Goal: Task Accomplishment & Management: Complete application form

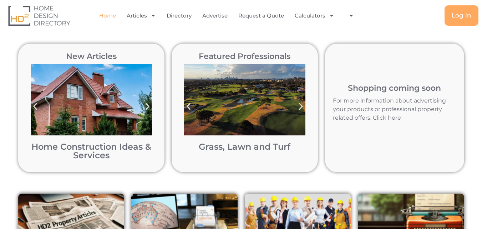
scroll to position [36, 0]
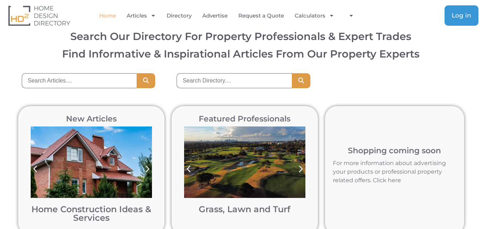
click at [454, 18] on span "Log in" at bounding box center [461, 15] width 20 height 6
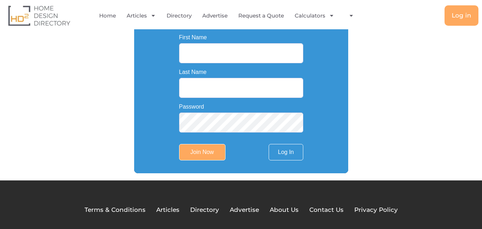
scroll to position [143, 0]
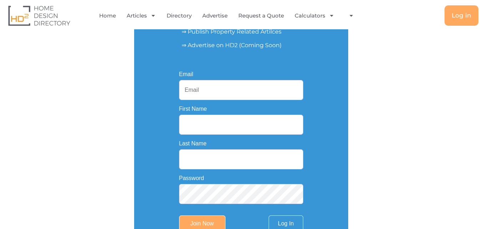
click at [282, 92] on input "Email" at bounding box center [241, 90] width 124 height 20
paste input "shedmanmarketing@gmail.com"
type input "shedmanmarketing@gmail.com"
click at [280, 128] on input "First Name" at bounding box center [241, 124] width 124 height 20
paste input "The Shed Man Rockingham"
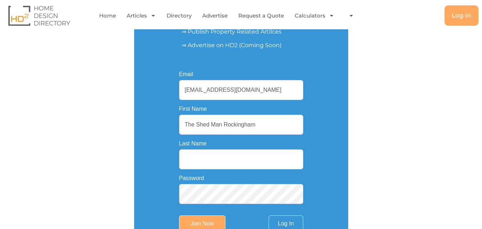
drag, startPoint x: 224, startPoint y: 128, endPoint x: 261, endPoint y: 128, distance: 37.4
click at [261, 128] on input "The Shed Man Rockingham" at bounding box center [241, 124] width 124 height 20
drag, startPoint x: 224, startPoint y: 125, endPoint x: 286, endPoint y: 131, distance: 63.0
click at [286, 131] on input "The Shed Man Rockingham" at bounding box center [241, 124] width 124 height 20
type input "The Shed Man"
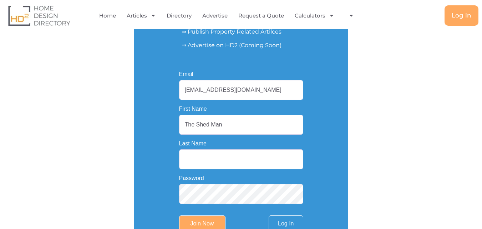
click at [201, 158] on input "Last Name" at bounding box center [241, 159] width 124 height 20
paste input "Rockingham"
type input "Rockingham"
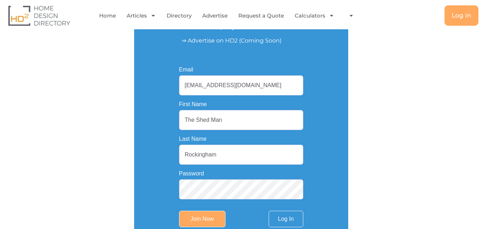
scroll to position [214, 0]
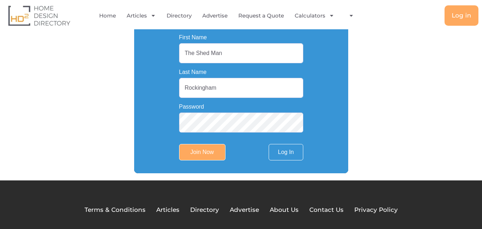
click at [283, 158] on link "Log In" at bounding box center [285, 152] width 34 height 16
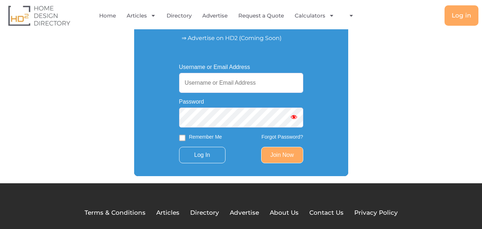
scroll to position [152, 0]
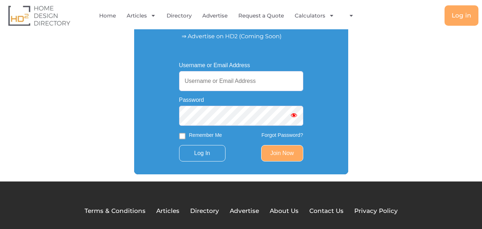
click at [253, 80] on input "Username or Email Address" at bounding box center [241, 81] width 124 height 20
paste input "shedmanmarketing@gmail.com"
type input "shedmanmarketing@gmail.com"
click at [217, 155] on input "Log In" at bounding box center [202, 153] width 46 height 16
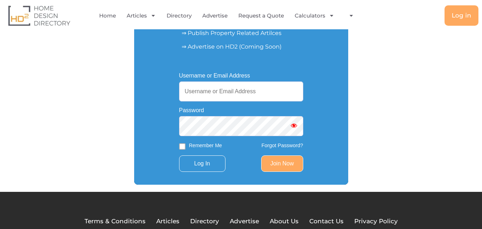
scroll to position [143, 0]
